Goal: Task Accomplishment & Management: Use online tool/utility

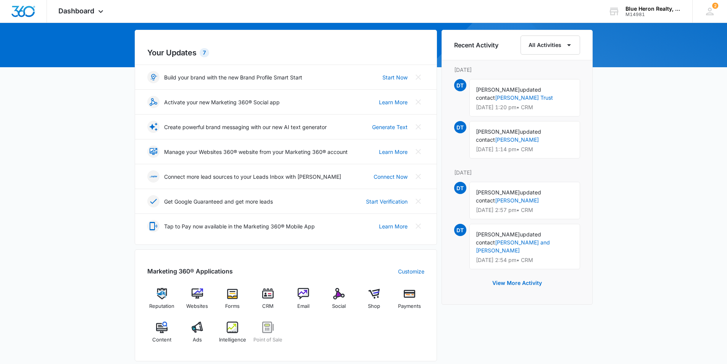
scroll to position [115, 0]
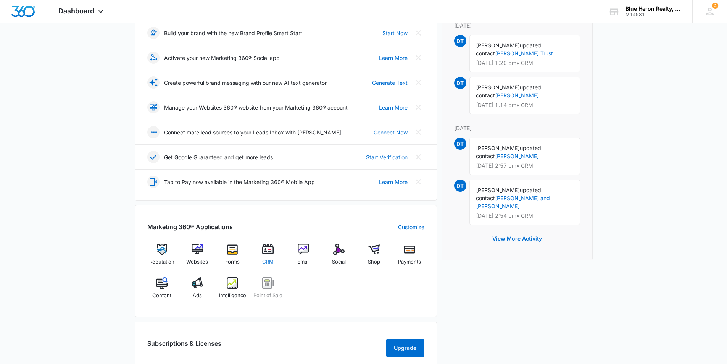
drag, startPoint x: 268, startPoint y: 253, endPoint x: 282, endPoint y: 244, distance: 16.2
click at [268, 253] on img at bounding box center [267, 249] width 11 height 11
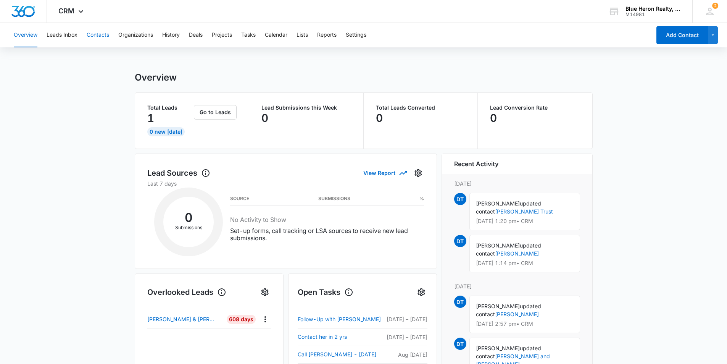
click at [95, 36] on button "Contacts" at bounding box center [98, 35] width 23 height 24
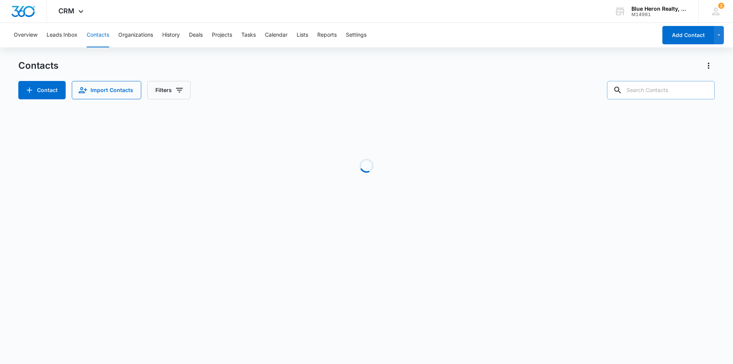
click at [653, 92] on input "text" at bounding box center [661, 90] width 108 height 18
type input "[PERSON_NAME]"
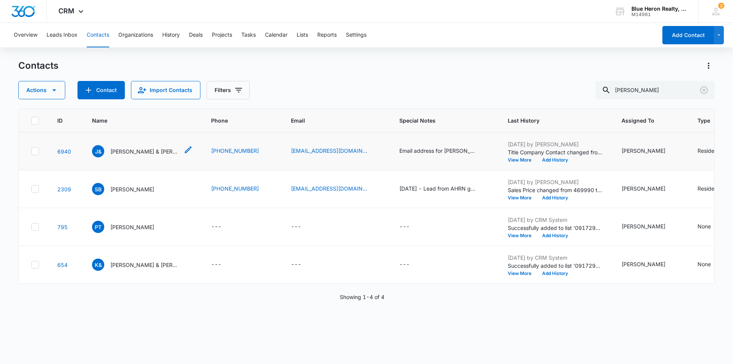
click at [123, 155] on p "[PERSON_NAME] & [PERSON_NAME]" at bounding box center [144, 151] width 69 height 8
